Goal: Task Accomplishment & Management: Use online tool/utility

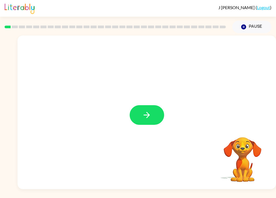
click at [150, 109] on button "button" at bounding box center [147, 115] width 34 height 20
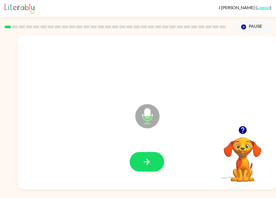
click at [151, 156] on button "button" at bounding box center [147, 162] width 34 height 20
click at [152, 157] on button "button" at bounding box center [147, 162] width 34 height 20
click at [153, 162] on button "button" at bounding box center [147, 162] width 34 height 20
click at [150, 162] on icon "button" at bounding box center [146, 161] width 9 height 9
click at [156, 160] on button "button" at bounding box center [147, 162] width 34 height 20
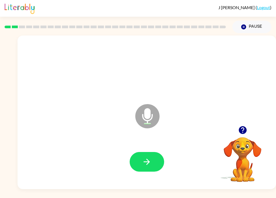
click at [246, 129] on icon "button" at bounding box center [243, 130] width 8 height 8
click at [243, 130] on icon "button" at bounding box center [243, 130] width 8 height 8
click at [150, 161] on icon "button" at bounding box center [146, 161] width 9 height 9
click at [147, 163] on icon "button" at bounding box center [146, 161] width 9 height 9
click at [146, 160] on icon "button" at bounding box center [146, 161] width 9 height 9
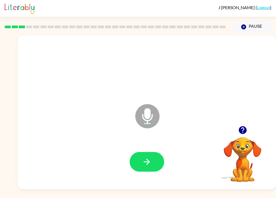
click at [146, 169] on button "button" at bounding box center [147, 162] width 34 height 20
click at [158, 157] on button "button" at bounding box center [147, 162] width 34 height 20
click at [150, 160] on icon "button" at bounding box center [146, 161] width 9 height 9
click at [143, 162] on icon "button" at bounding box center [146, 161] width 9 height 9
click at [143, 168] on button "button" at bounding box center [147, 162] width 34 height 20
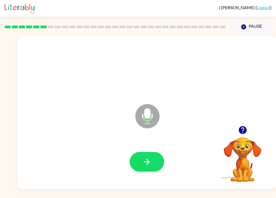
click at [146, 162] on icon "button" at bounding box center [147, 162] width 6 height 6
click at [147, 159] on icon "button" at bounding box center [146, 161] width 9 height 9
click at [145, 165] on icon "button" at bounding box center [146, 161] width 9 height 9
click at [152, 161] on button "button" at bounding box center [147, 162] width 34 height 20
click at [153, 157] on button "button" at bounding box center [147, 162] width 34 height 20
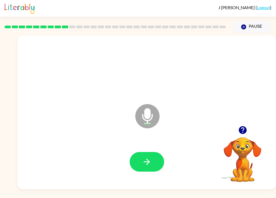
click at [152, 159] on button "button" at bounding box center [147, 162] width 34 height 20
click at [147, 167] on icon "button" at bounding box center [146, 161] width 9 height 9
click at [143, 162] on icon "button" at bounding box center [146, 161] width 9 height 9
click at [144, 154] on button "button" at bounding box center [147, 162] width 34 height 20
click at [148, 165] on icon "button" at bounding box center [146, 161] width 9 height 9
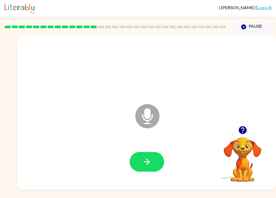
click at [149, 162] on icon "button" at bounding box center [147, 162] width 6 height 6
click at [149, 167] on icon "button" at bounding box center [146, 161] width 9 height 9
click at [153, 156] on button "button" at bounding box center [147, 162] width 34 height 20
click at [147, 163] on icon "button" at bounding box center [146, 161] width 9 height 9
click at [143, 164] on icon "button" at bounding box center [146, 161] width 9 height 9
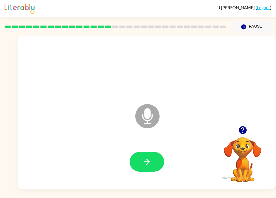
click at [151, 162] on icon "button" at bounding box center [146, 161] width 9 height 9
click at [147, 158] on icon "button" at bounding box center [146, 161] width 9 height 9
click at [154, 158] on button "button" at bounding box center [147, 162] width 34 height 20
click at [147, 158] on icon "button" at bounding box center [146, 161] width 9 height 9
click at [147, 167] on icon "button" at bounding box center [146, 161] width 9 height 9
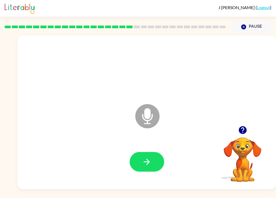
click at [152, 172] on button "button" at bounding box center [147, 162] width 34 height 20
click at [153, 165] on button "button" at bounding box center [147, 162] width 34 height 20
click at [151, 165] on icon "button" at bounding box center [146, 161] width 9 height 9
click at [150, 167] on button "button" at bounding box center [147, 162] width 34 height 20
click at [154, 167] on button "button" at bounding box center [147, 162] width 34 height 20
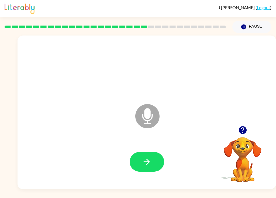
click at [150, 166] on icon "button" at bounding box center [146, 161] width 9 height 9
click at [148, 158] on icon "button" at bounding box center [146, 161] width 9 height 9
click at [149, 164] on icon "button" at bounding box center [146, 161] width 9 height 9
click at [147, 164] on icon "button" at bounding box center [146, 161] width 9 height 9
click at [142, 180] on div at bounding box center [147, 162] width 248 height 44
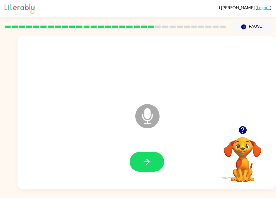
click at [151, 163] on button "button" at bounding box center [147, 162] width 34 height 20
click at [148, 166] on icon "button" at bounding box center [146, 161] width 9 height 9
click at [146, 155] on button "button" at bounding box center [147, 162] width 34 height 20
click at [151, 158] on icon "button" at bounding box center [146, 161] width 9 height 9
click at [140, 163] on button "button" at bounding box center [147, 162] width 34 height 20
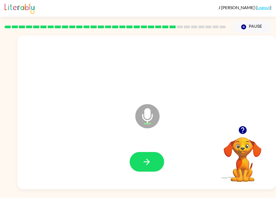
click at [143, 164] on icon "button" at bounding box center [146, 161] width 9 height 9
click at [149, 162] on icon "button" at bounding box center [147, 162] width 6 height 6
click at [149, 167] on button "button" at bounding box center [147, 162] width 34 height 20
click at [146, 161] on icon "button" at bounding box center [146, 161] width 9 height 9
click at [145, 163] on icon "button" at bounding box center [146, 161] width 9 height 9
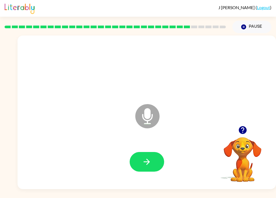
click at [150, 159] on icon "button" at bounding box center [146, 161] width 9 height 9
click at [150, 158] on icon "button" at bounding box center [146, 161] width 9 height 9
click at [243, 128] on icon "button" at bounding box center [242, 130] width 9 height 9
click at [147, 162] on icon "button" at bounding box center [146, 161] width 9 height 9
click at [147, 158] on icon "button" at bounding box center [146, 161] width 9 height 9
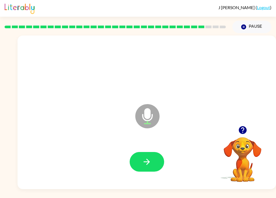
click at [149, 168] on button "button" at bounding box center [147, 162] width 34 height 20
click at [146, 155] on button "button" at bounding box center [147, 162] width 34 height 20
click at [131, 167] on button "button" at bounding box center [147, 162] width 34 height 20
click at [146, 164] on icon "button" at bounding box center [146, 161] width 9 height 9
click at [150, 161] on icon "button" at bounding box center [146, 161] width 9 height 9
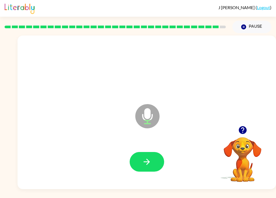
click at [150, 165] on icon "button" at bounding box center [146, 161] width 9 height 9
click at [149, 167] on button "button" at bounding box center [147, 162] width 34 height 20
